Goal: Check status

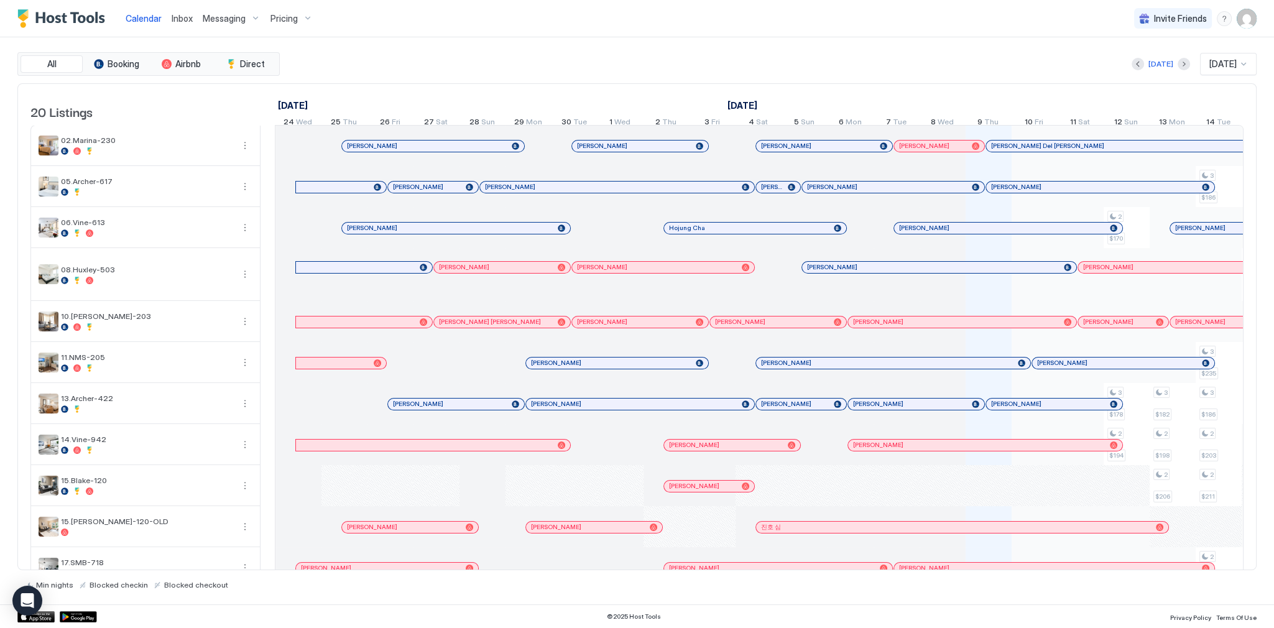
scroll to position [0, 691]
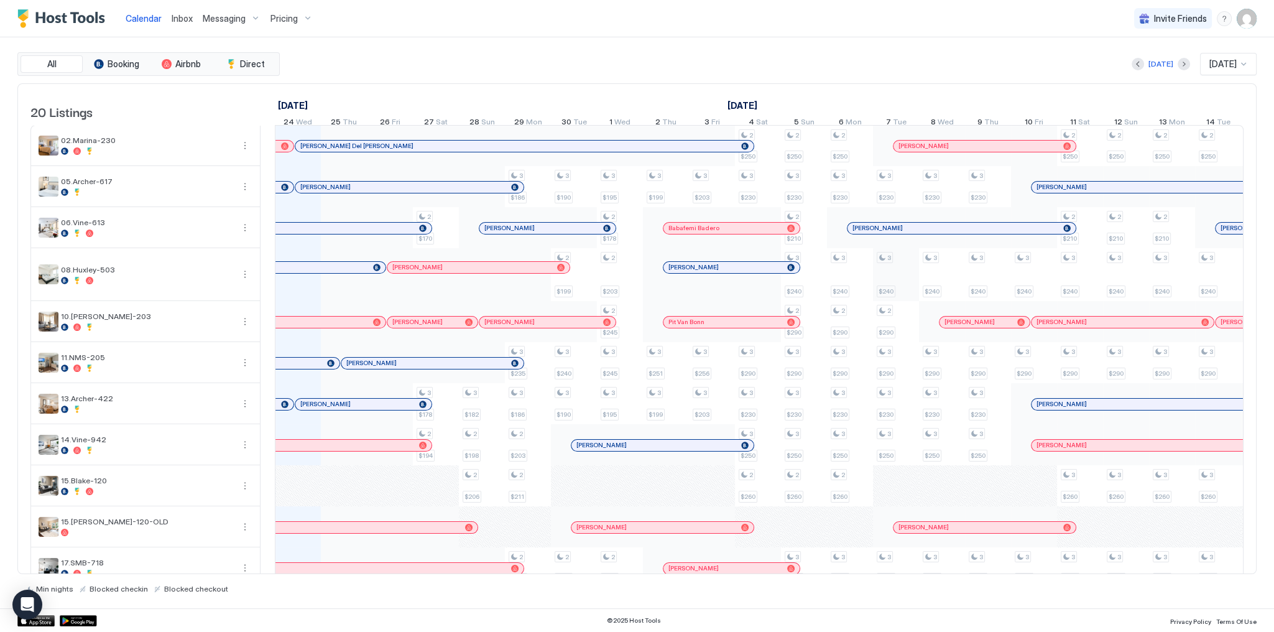
scroll to position [0, 691]
click at [485, 95] on div "[DATE] [DATE] [DATE] 24 Wed 25 Thu 26 Fri 27 Sat 28 Sun 29 Mon 30 Tue 1 Wed 2 T…" at bounding box center [68, 108] width 969 height 49
click at [412, 72] on div "[DATE] [DATE]" at bounding box center [769, 64] width 974 height 22
click at [414, 58] on div "[DATE] [DATE]" at bounding box center [769, 64] width 974 height 22
click at [710, 81] on div "All Booking Airbnb Direct [DATE] [DATE] 20 Listings [DATE] [DATE] [DATE] 24 Wed…" at bounding box center [636, 322] width 1239 height 541
